Goal: Transaction & Acquisition: Purchase product/service

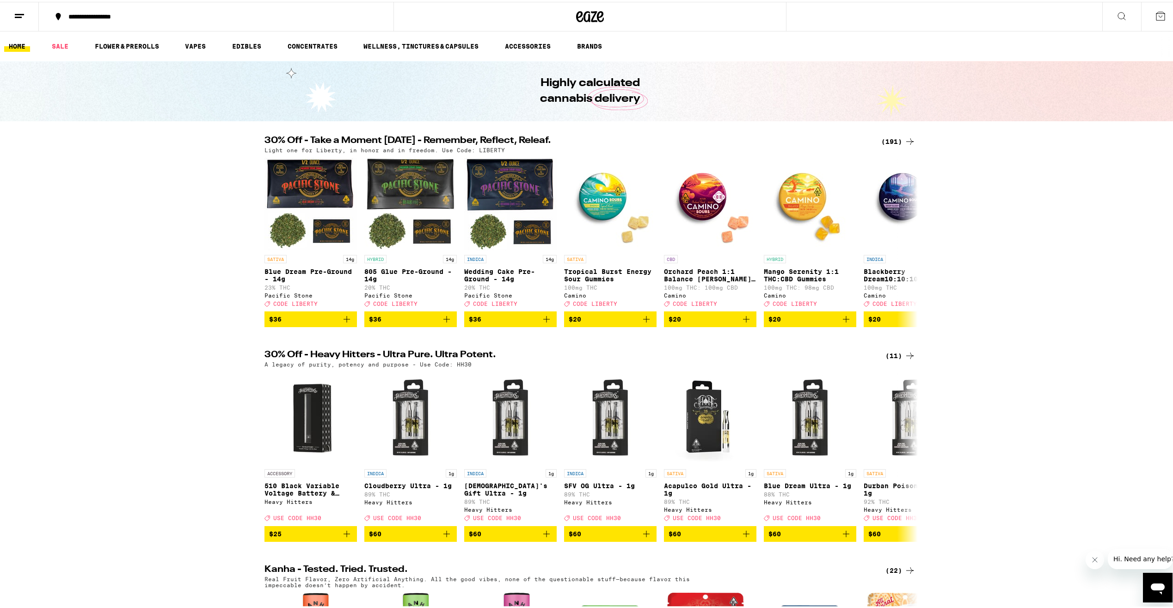
click at [899, 365] on div "A legacy of purity, potency and purpose - Use Code: HH30" at bounding box center [590, 362] width 651 height 6
click at [894, 359] on div "(11)" at bounding box center [901, 353] width 30 height 11
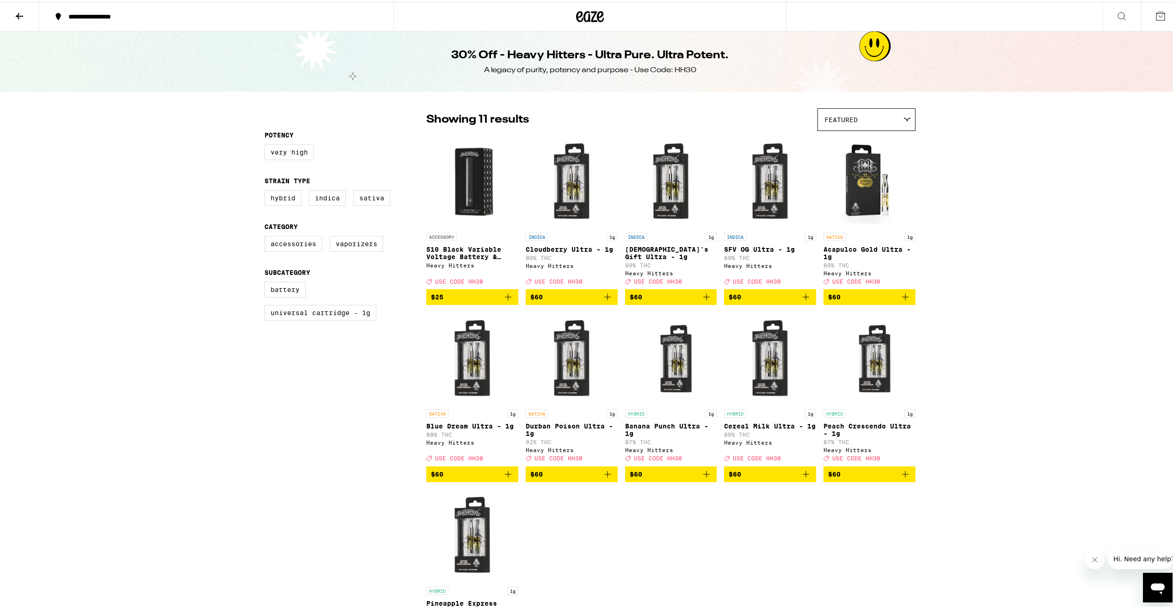
click at [23, 15] on icon at bounding box center [19, 14] width 11 height 11
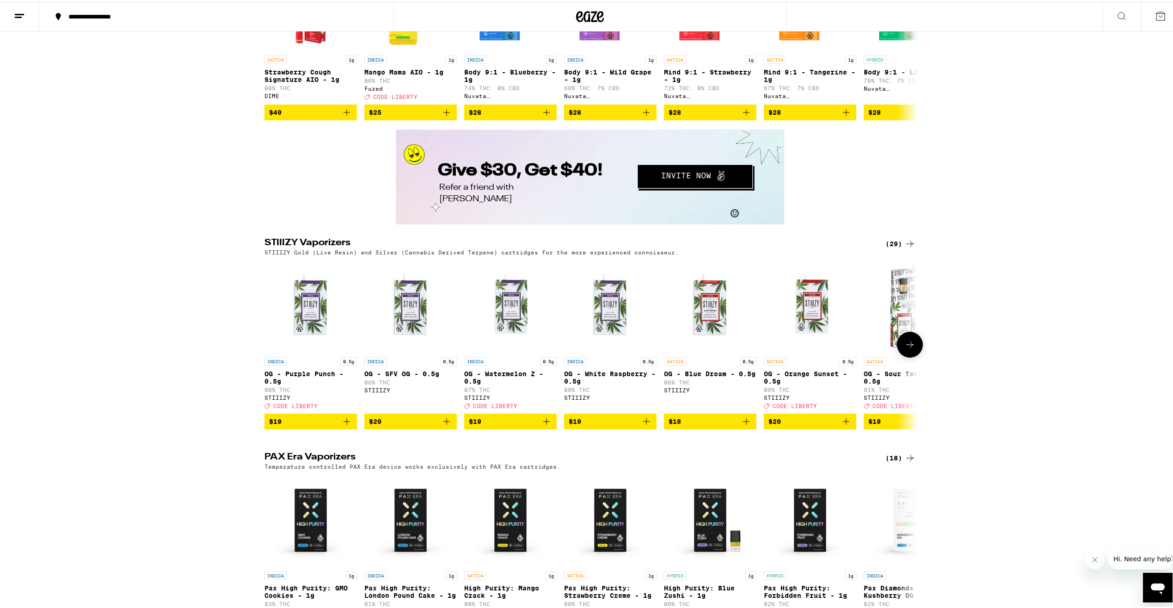
scroll to position [1665, 0]
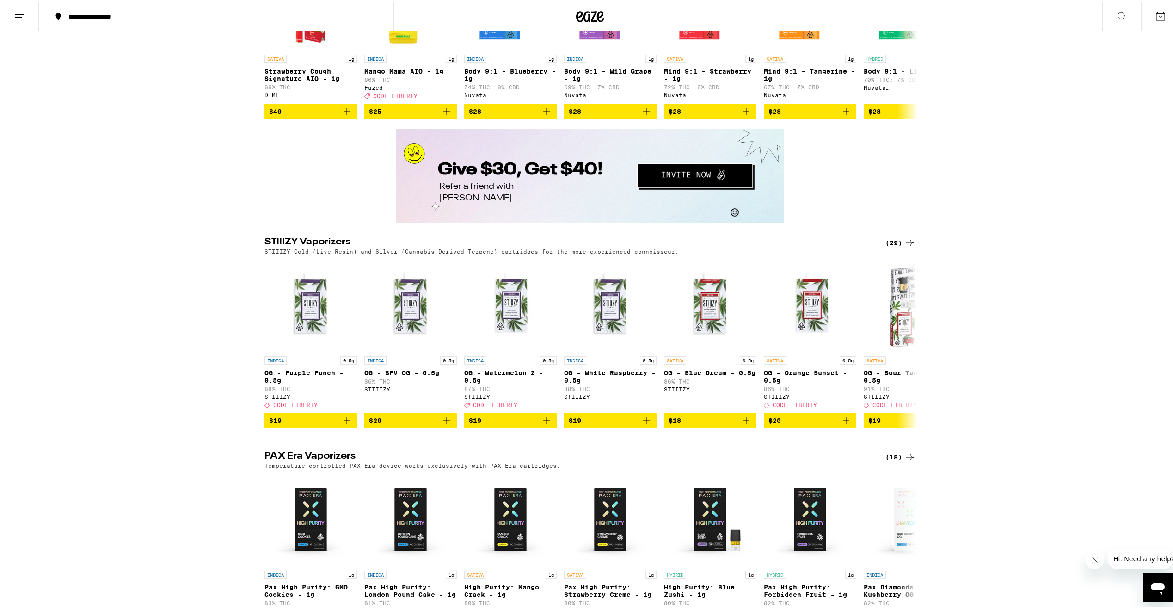
click at [886, 247] on div "(29)" at bounding box center [901, 240] width 30 height 11
